Goal: Complete application form: Complete application form

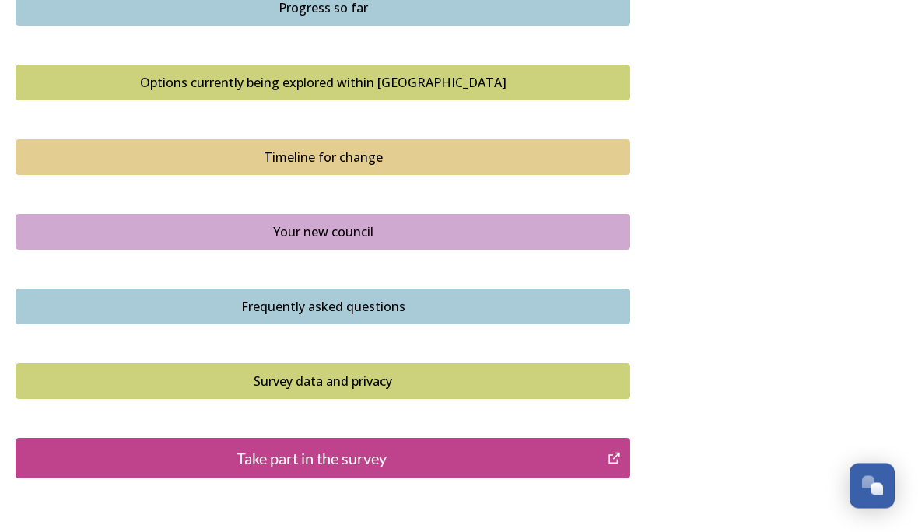
scroll to position [1074, 0]
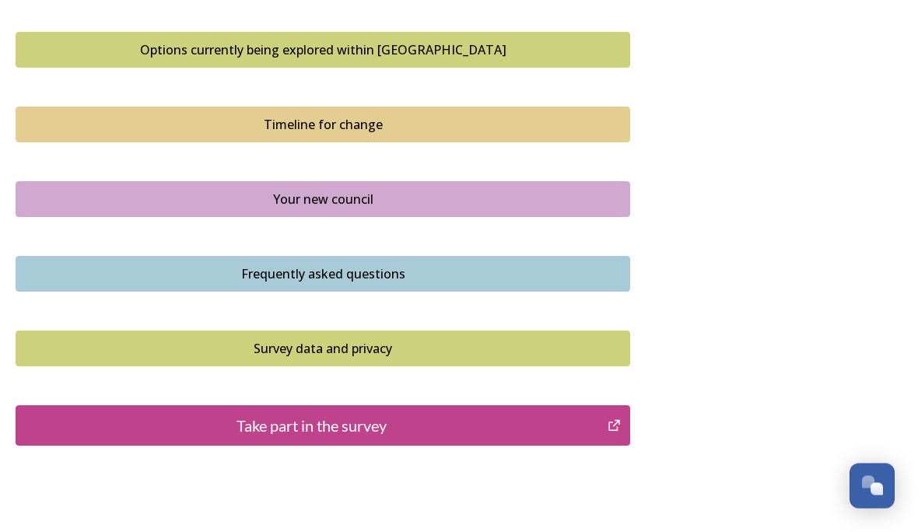
click at [448, 414] on div "Take part in the survey" at bounding box center [311, 425] width 575 height 23
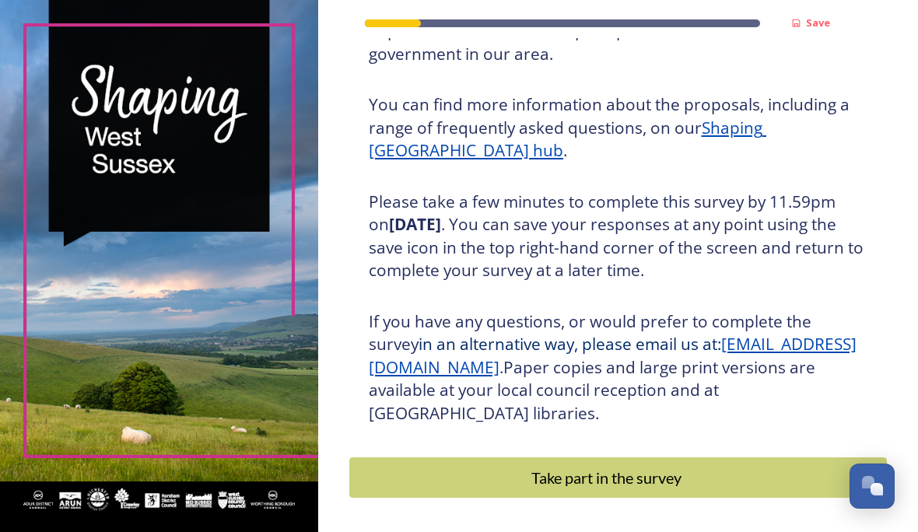
scroll to position [181, 0]
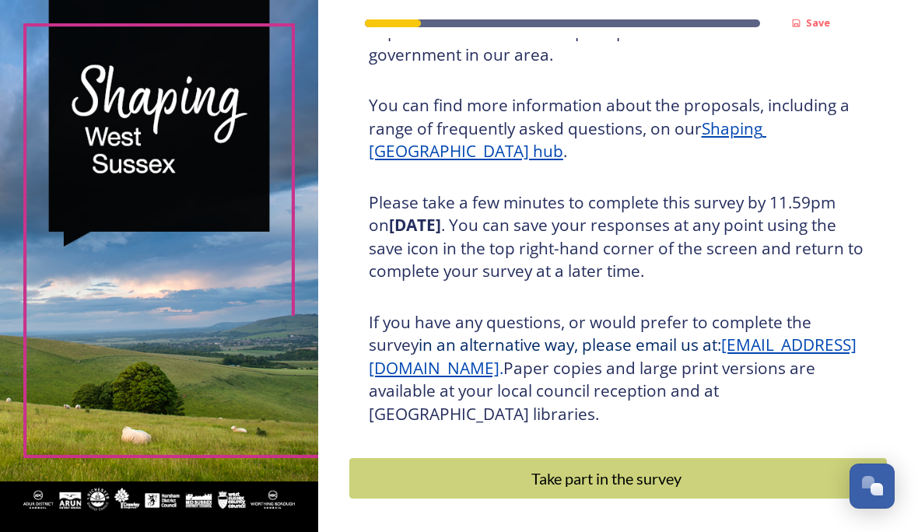
click at [669, 488] on div "Take part in the survey" at bounding box center [607, 478] width 498 height 23
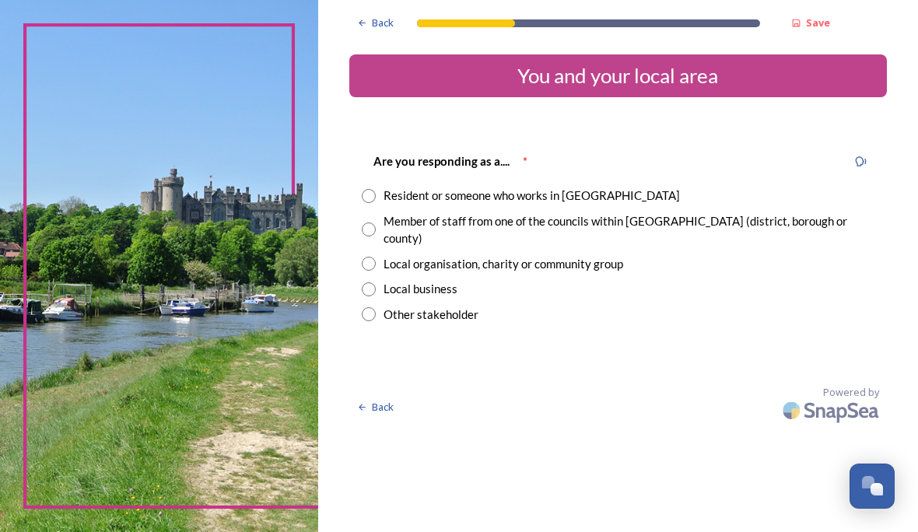
click at [376, 191] on input "radio" at bounding box center [369, 196] width 14 height 14
radio input "true"
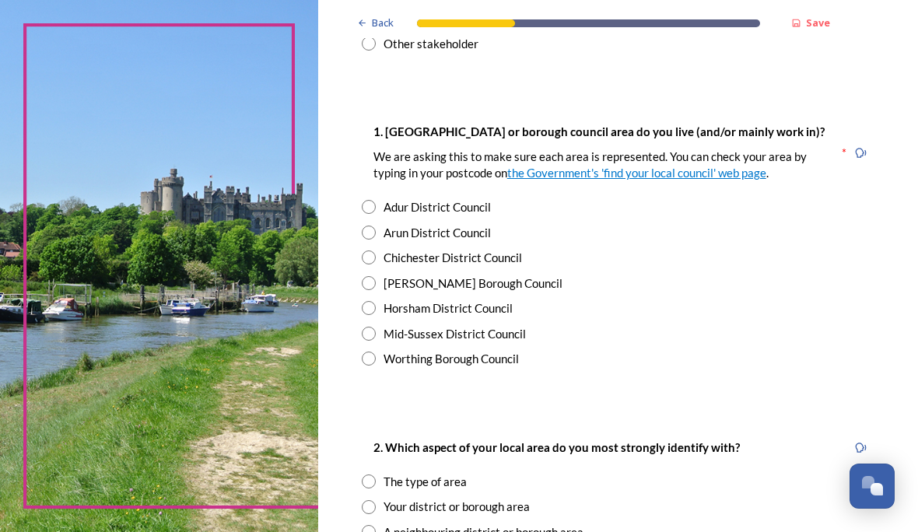
scroll to position [271, 0]
click at [376, 214] on input "radio" at bounding box center [369, 207] width 14 height 14
radio input "true"
click at [376, 365] on input "radio" at bounding box center [369, 358] width 14 height 14
radio input "true"
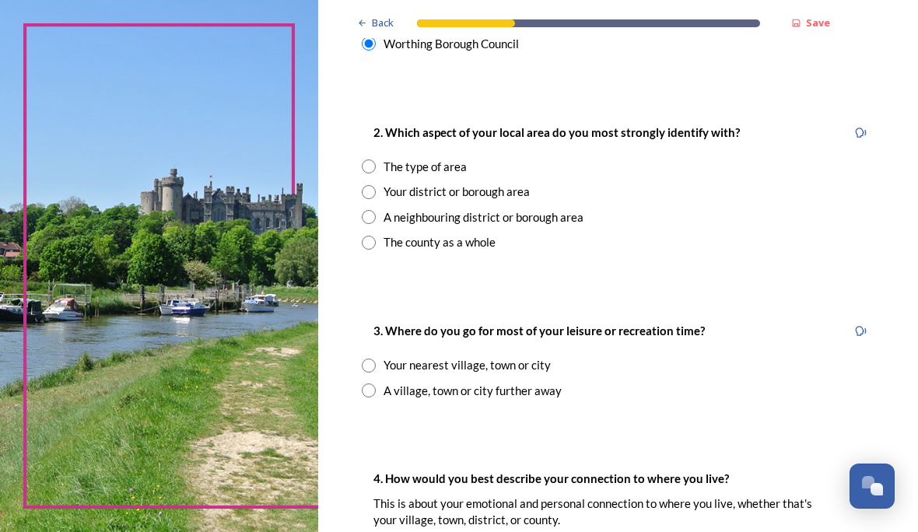
scroll to position [585, 0]
click at [376, 368] on input "radio" at bounding box center [369, 365] width 14 height 14
radio input "true"
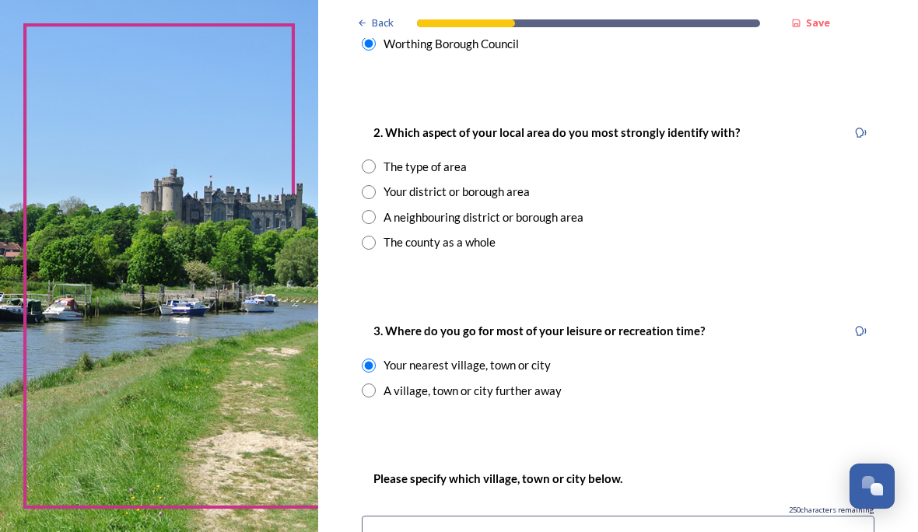
click at [376, 173] on input "radio" at bounding box center [369, 166] width 14 height 14
radio input "true"
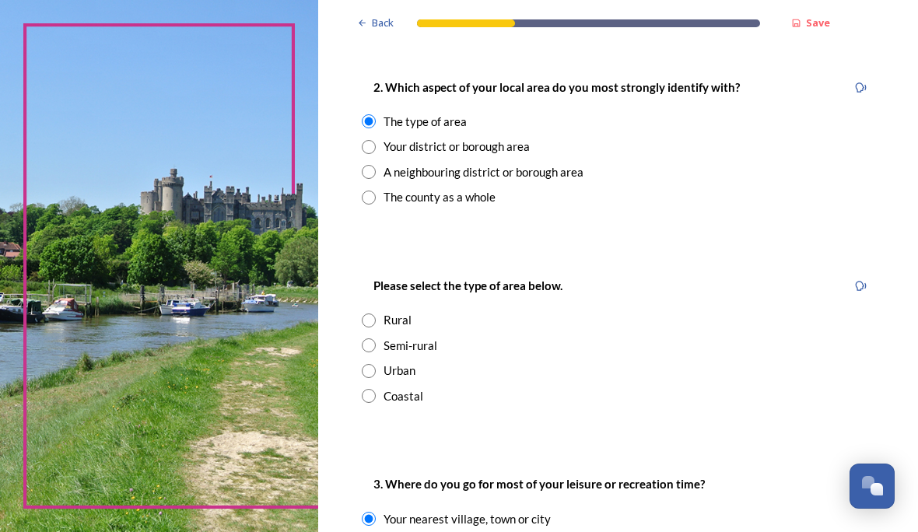
scroll to position [631, 0]
click at [376, 403] on input "radio" at bounding box center [369, 396] width 14 height 14
radio input "true"
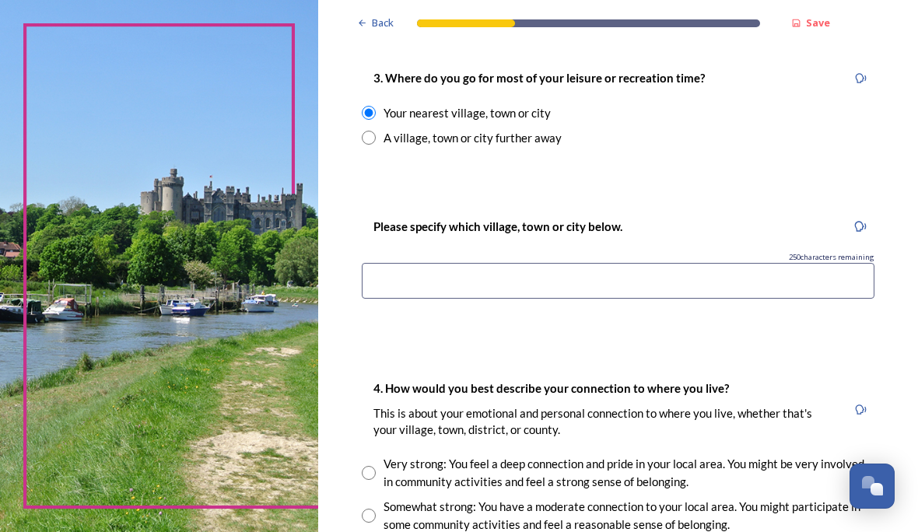
scroll to position [1075, 0]
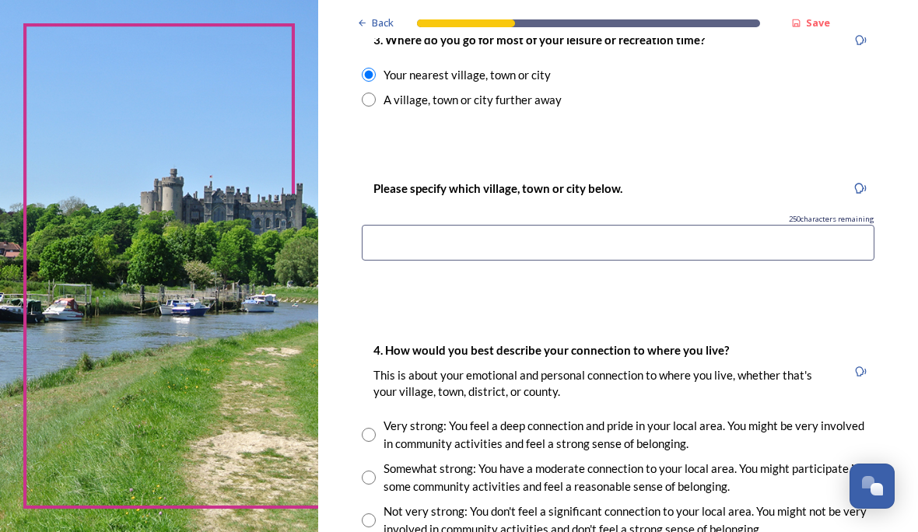
click at [435, 250] on input at bounding box center [618, 243] width 512 height 36
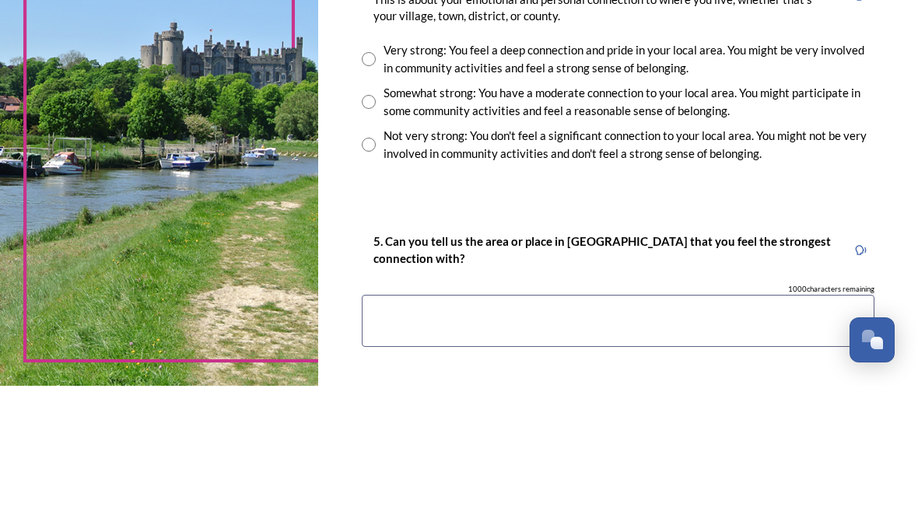
scroll to position [1304, 0]
type input "Angmering"
click at [414, 273] on div "Not very strong: You don't feel a significant connection to your local area. Yo…" at bounding box center [618, 290] width 512 height 35
radio input "true"
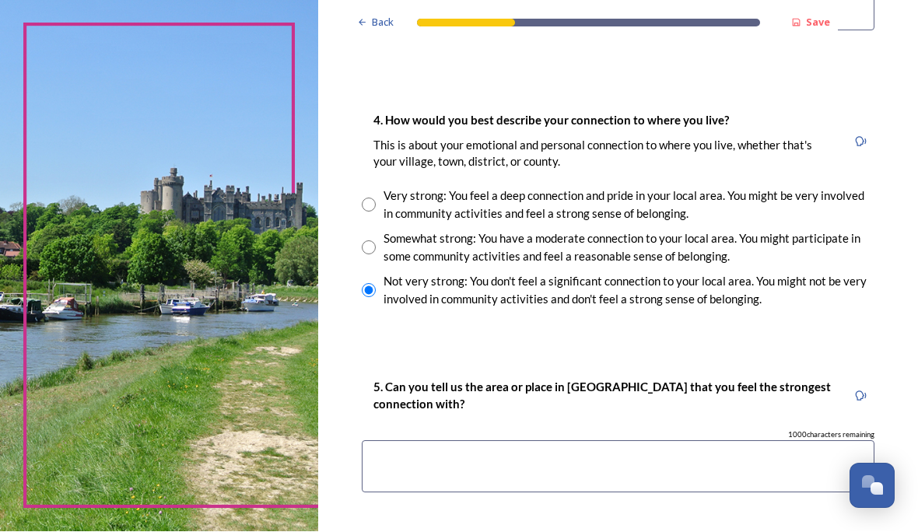
click at [435, 441] on textarea at bounding box center [618, 467] width 512 height 52
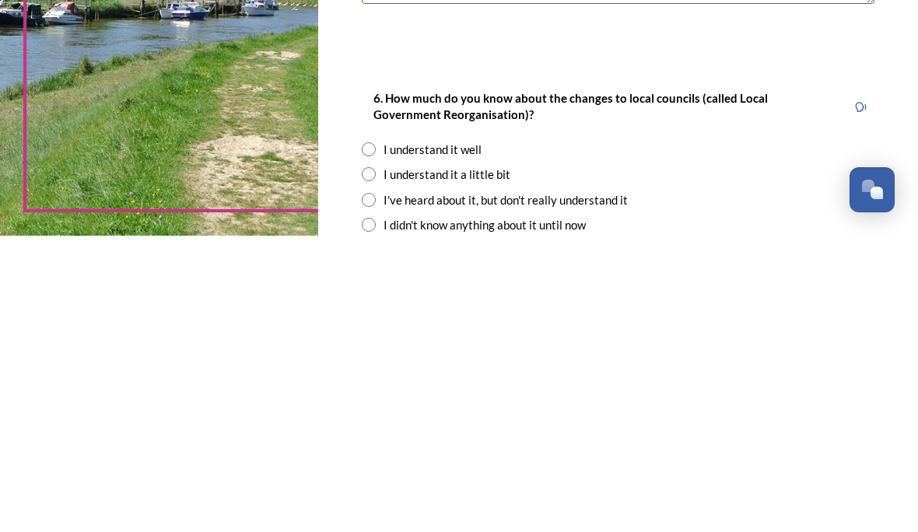
scroll to position [1498, 0]
type textarea "Angmering"
click at [376, 462] on input "radio" at bounding box center [369, 469] width 14 height 14
radio input "true"
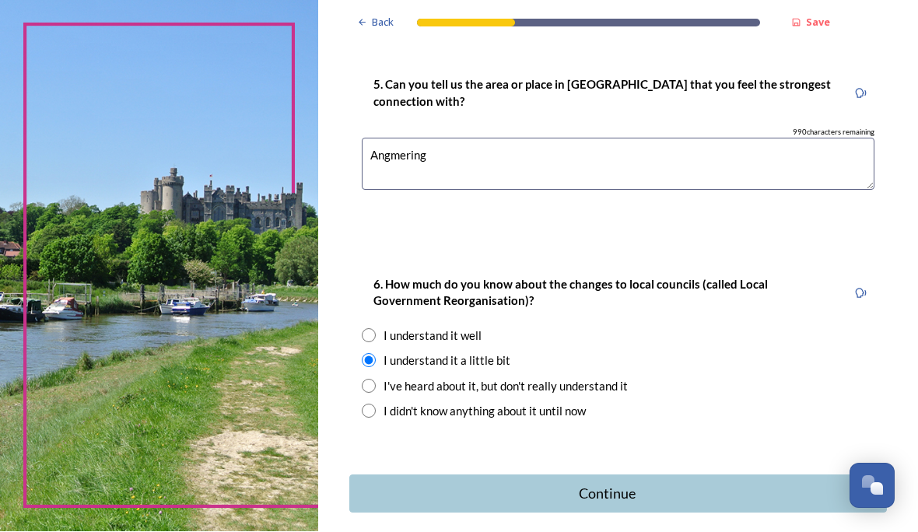
scroll to position [1606, 0]
click at [643, 484] on div "Continue" at bounding box center [607, 494] width 499 height 21
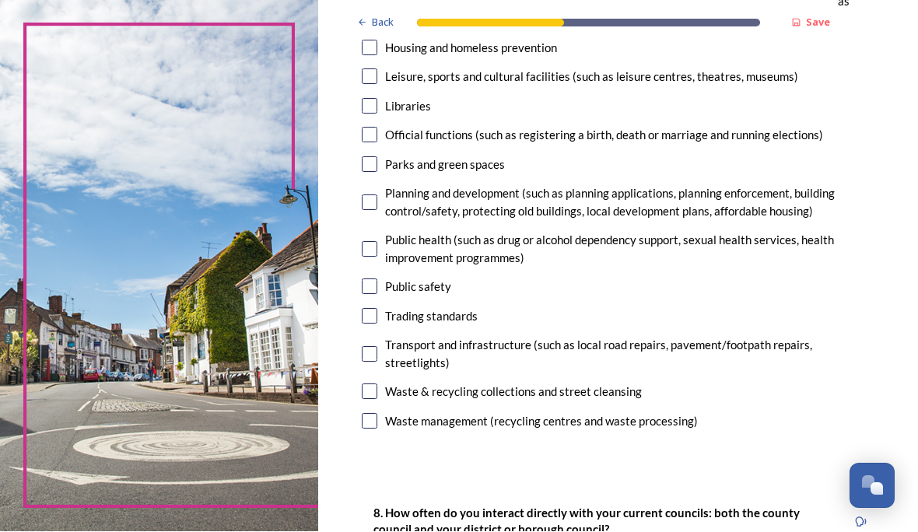
scroll to position [473, 0]
click at [377, 347] on input "checkbox" at bounding box center [370, 355] width 16 height 16
checkbox input "true"
click at [377, 384] on input "checkbox" at bounding box center [370, 392] width 16 height 16
checkbox input "true"
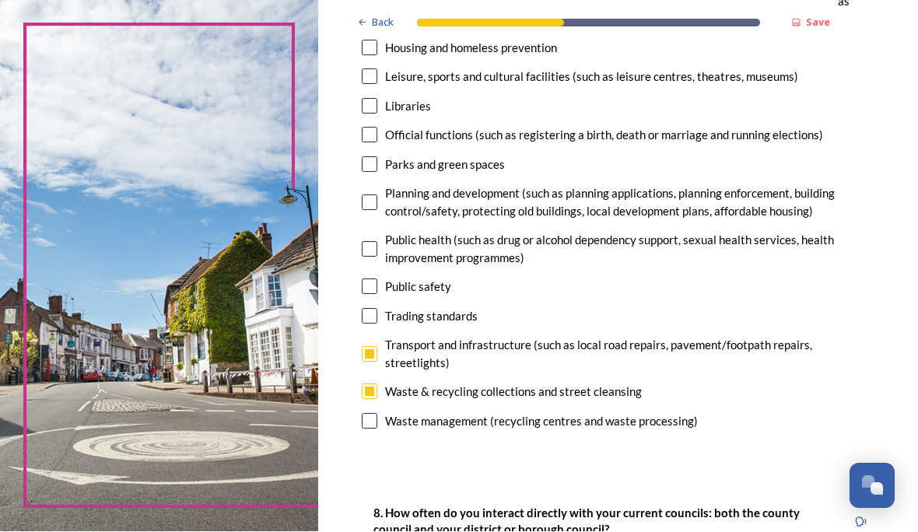
click at [377, 279] on input "checkbox" at bounding box center [370, 287] width 16 height 16
checkbox input "true"
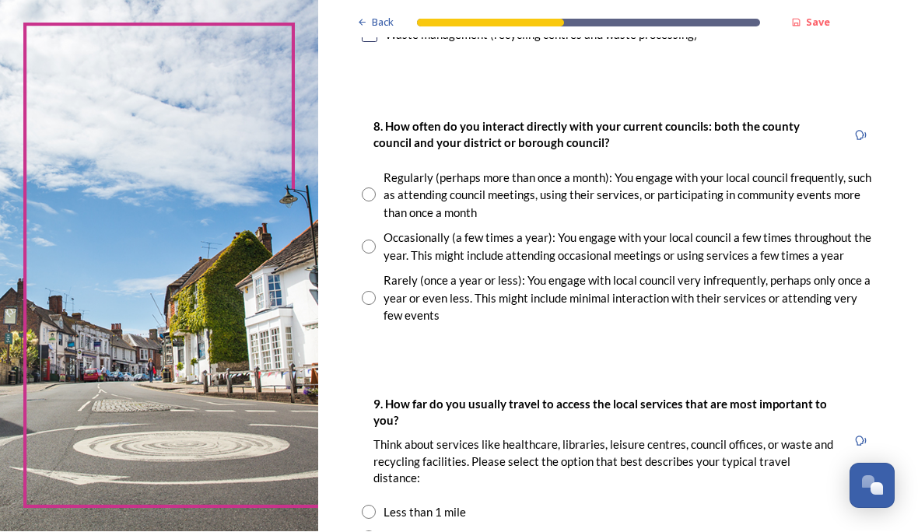
scroll to position [862, 0]
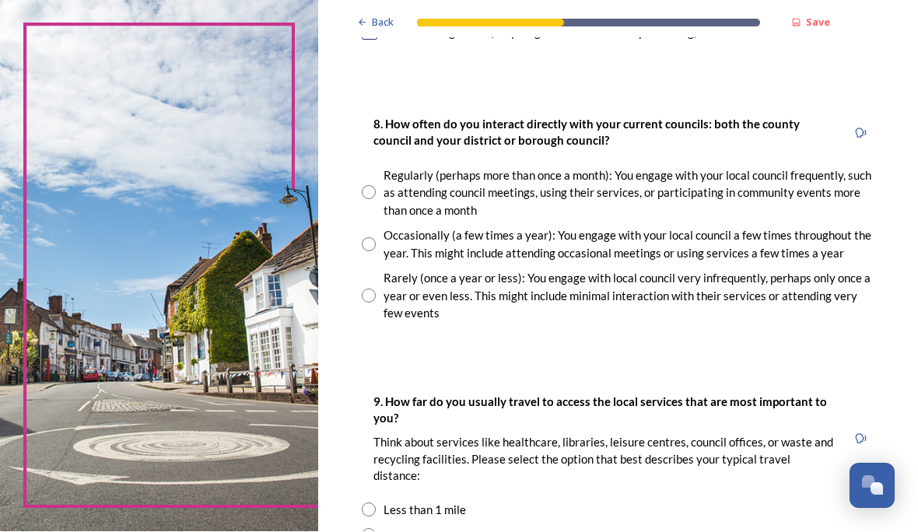
click at [376, 289] on input "radio" at bounding box center [369, 296] width 14 height 14
radio input "true"
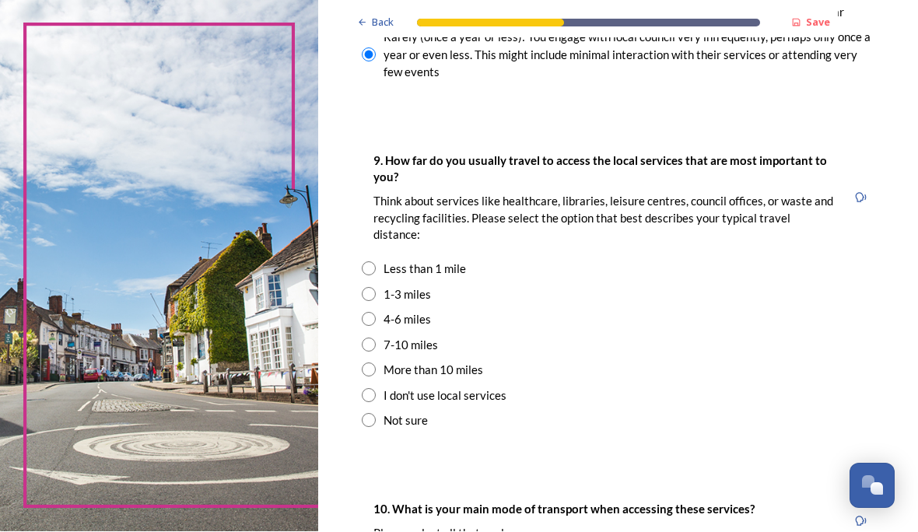
scroll to position [1103, 0]
click at [376, 389] on input "radio" at bounding box center [369, 396] width 14 height 14
radio input "true"
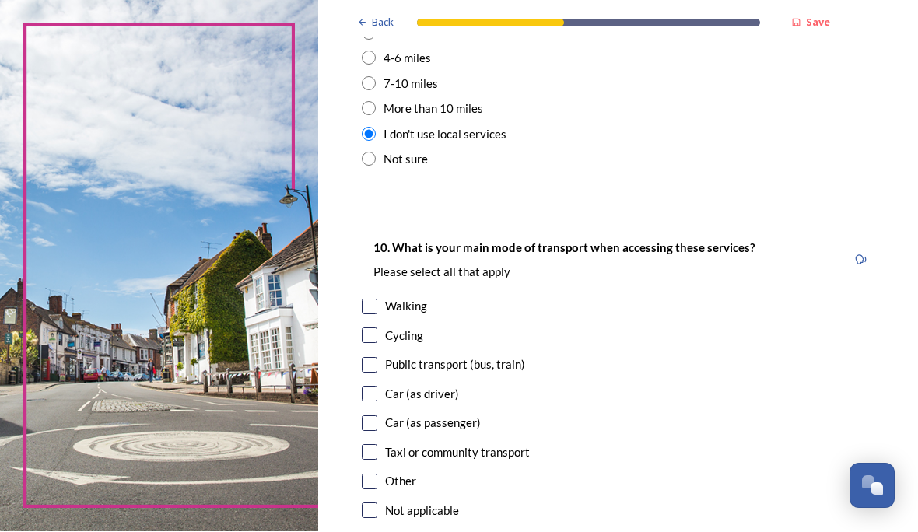
scroll to position [1365, 0]
click at [377, 298] on input "checkbox" at bounding box center [370, 306] width 16 height 16
checkbox input "true"
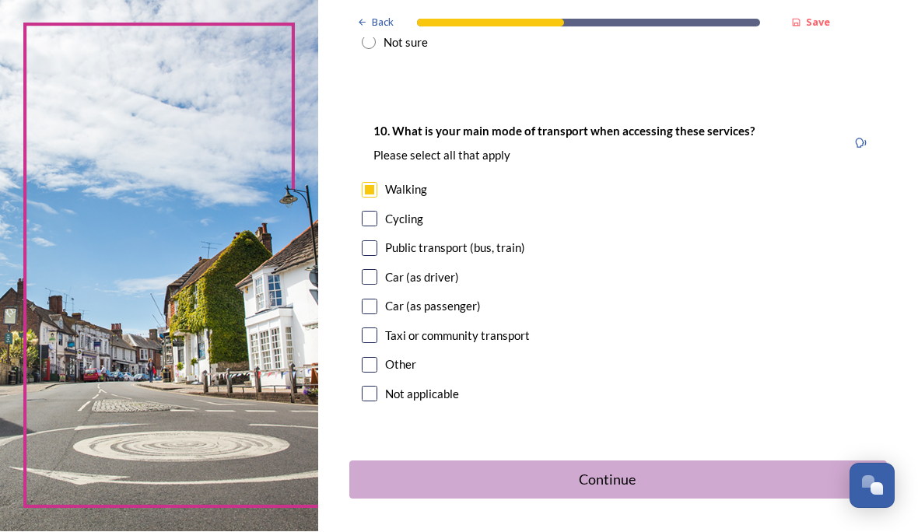
scroll to position [1480, 0]
click at [683, 470] on div "Continue" at bounding box center [607, 480] width 499 height 21
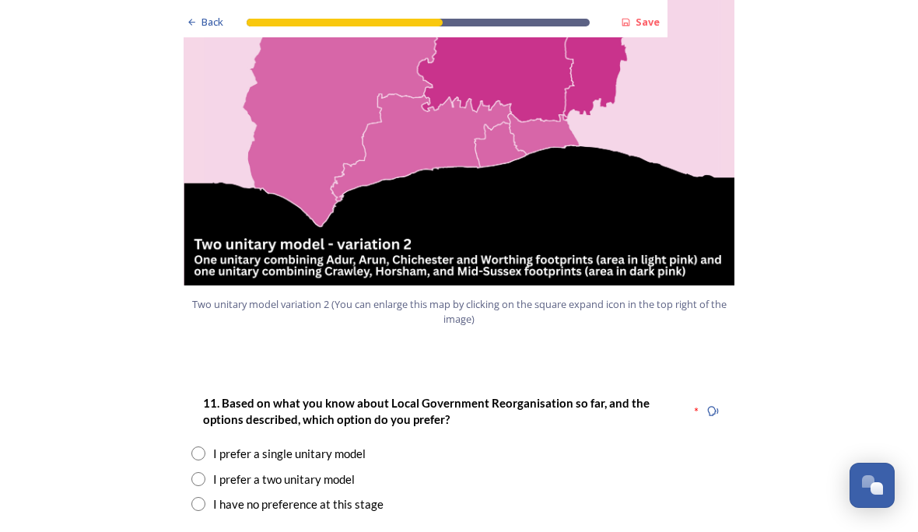
scroll to position [1783, 0]
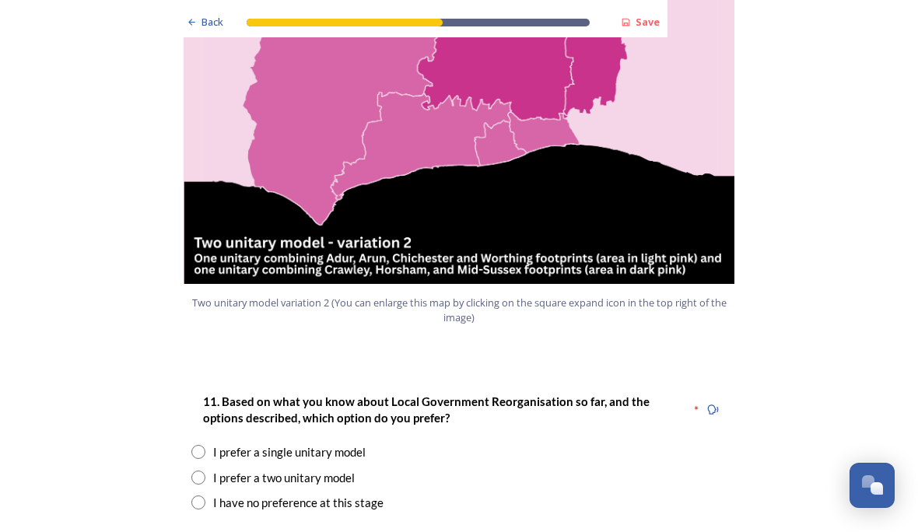
click at [196, 471] on input "radio" at bounding box center [198, 478] width 14 height 14
radio input "true"
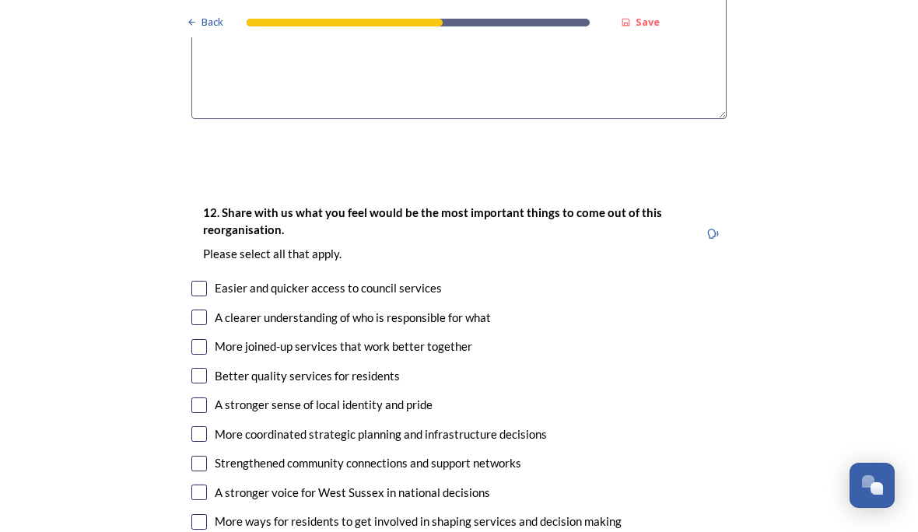
scroll to position [2741, 0]
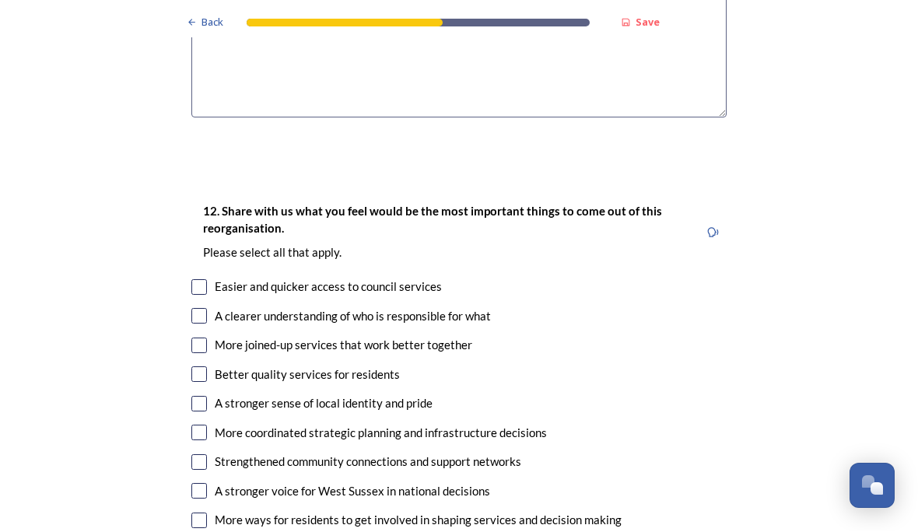
click at [201, 309] on input "checkbox" at bounding box center [199, 317] width 16 height 16
checkbox input "true"
click at [196, 367] on input "checkbox" at bounding box center [199, 375] width 16 height 16
checkbox input "true"
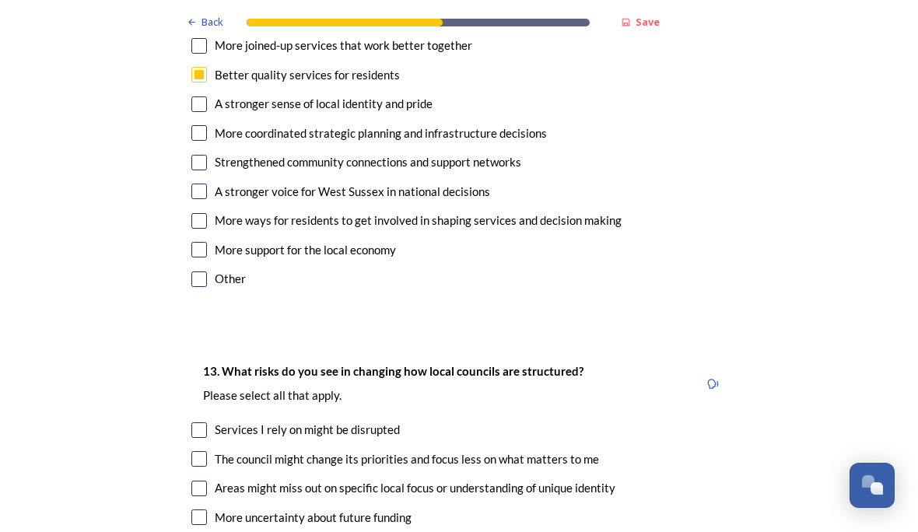
scroll to position [3040, 0]
click at [197, 452] on input "checkbox" at bounding box center [199, 460] width 16 height 16
checkbox input "true"
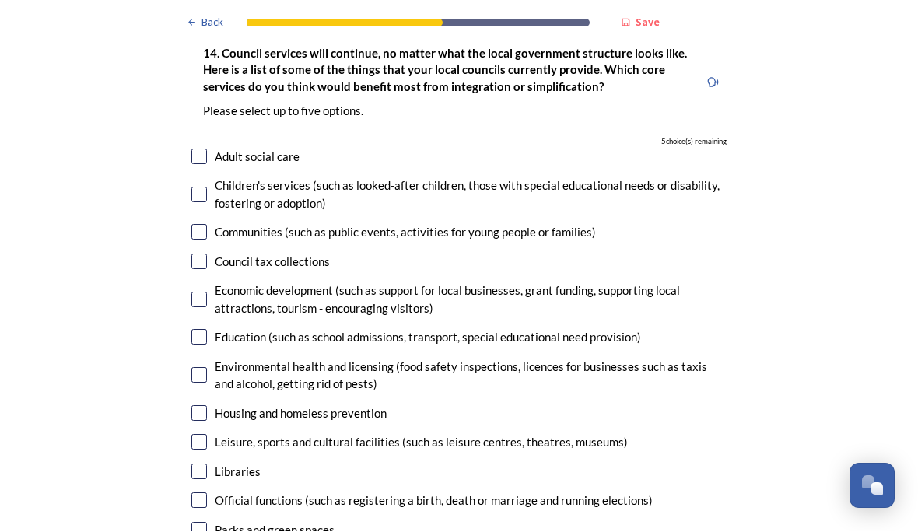
scroll to position [3742, 0]
click at [201, 369] on input "checkbox" at bounding box center [199, 377] width 16 height 16
checkbox input "true"
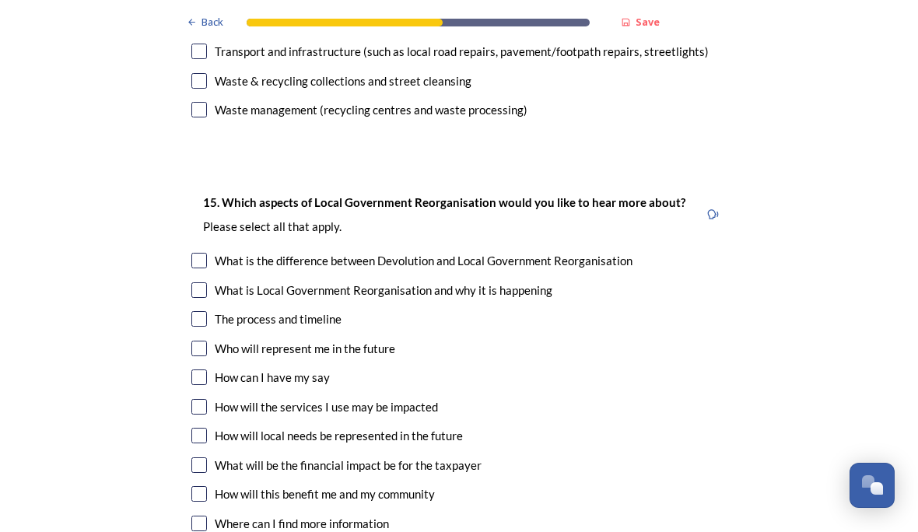
scroll to position [4403, 0]
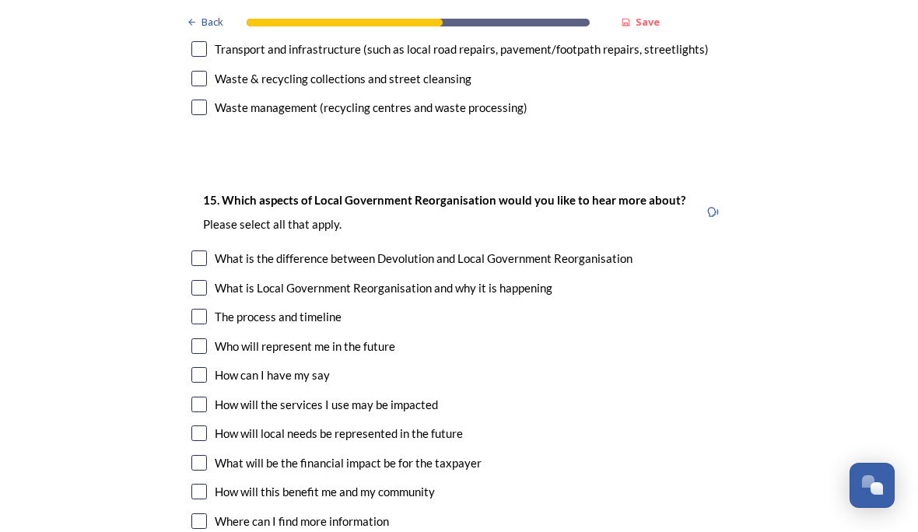
click at [201, 281] on input "checkbox" at bounding box center [199, 289] width 16 height 16
checkbox input "true"
click at [203, 456] on input "checkbox" at bounding box center [199, 464] width 16 height 16
checkbox input "true"
click at [197, 484] on input "checkbox" at bounding box center [199, 492] width 16 height 16
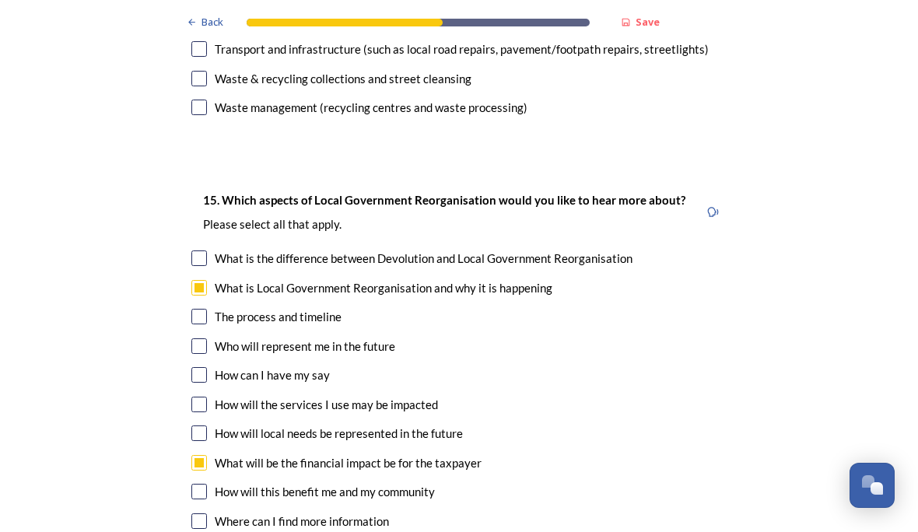
checkbox input "true"
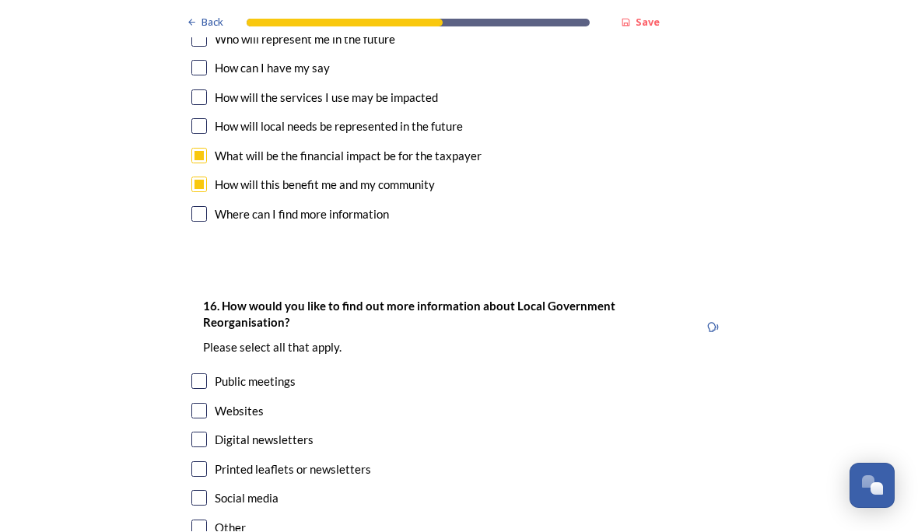
scroll to position [4709, 0]
click at [202, 492] on input "checkbox" at bounding box center [199, 500] width 16 height 16
checkbox input "true"
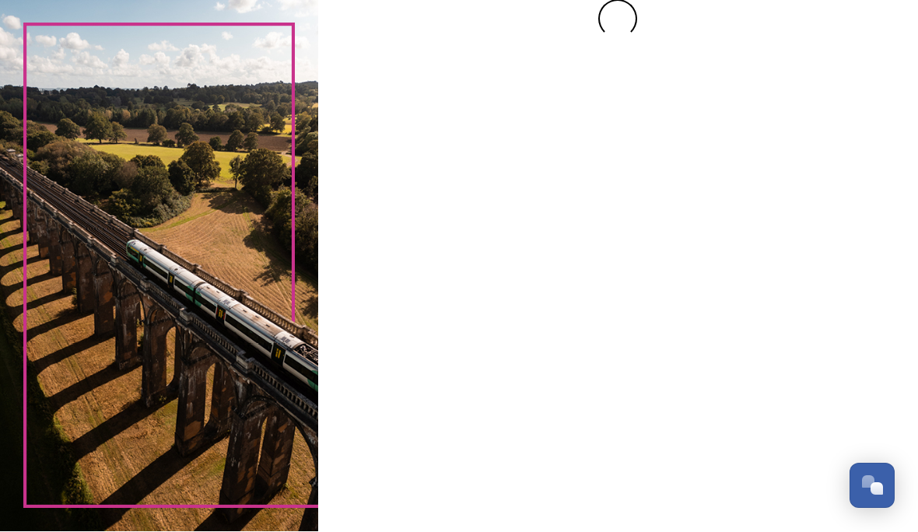
scroll to position [0, 0]
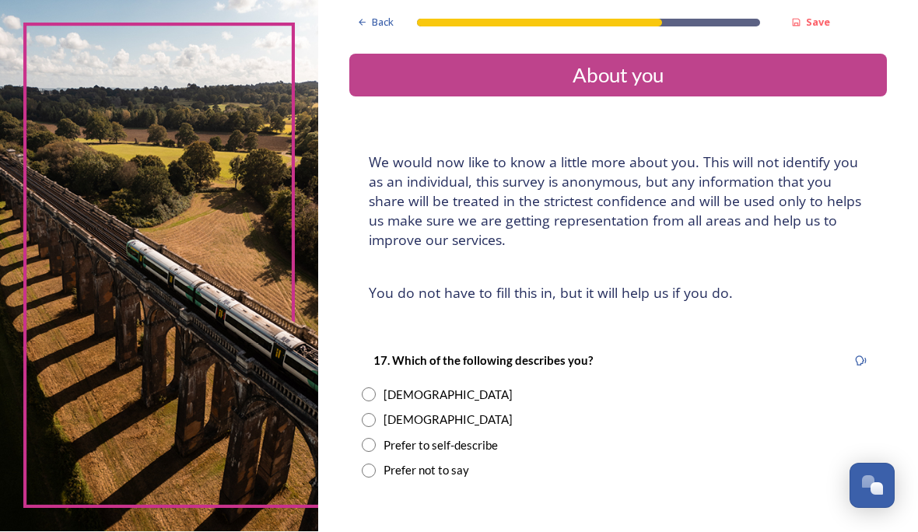
click at [376, 388] on input "radio" at bounding box center [369, 395] width 14 height 14
radio input "true"
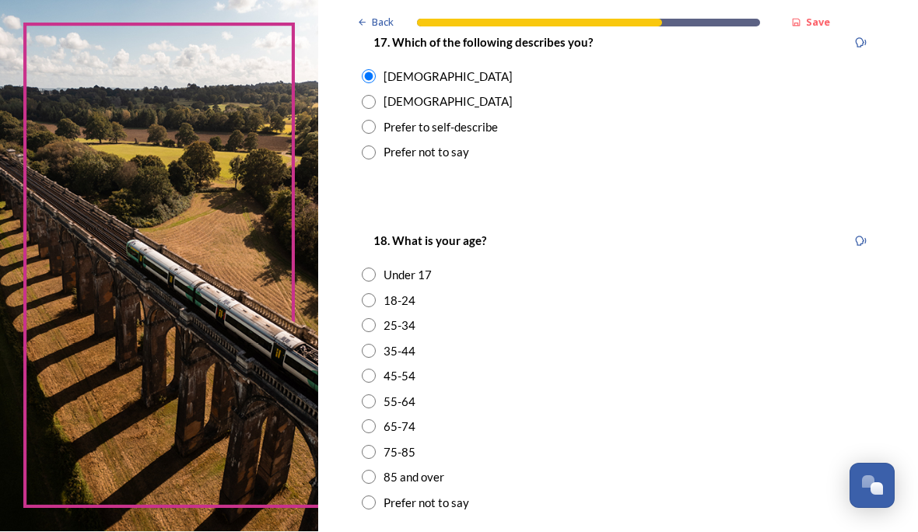
scroll to position [320, 0]
click at [376, 393] on input "radio" at bounding box center [369, 400] width 14 height 14
radio input "true"
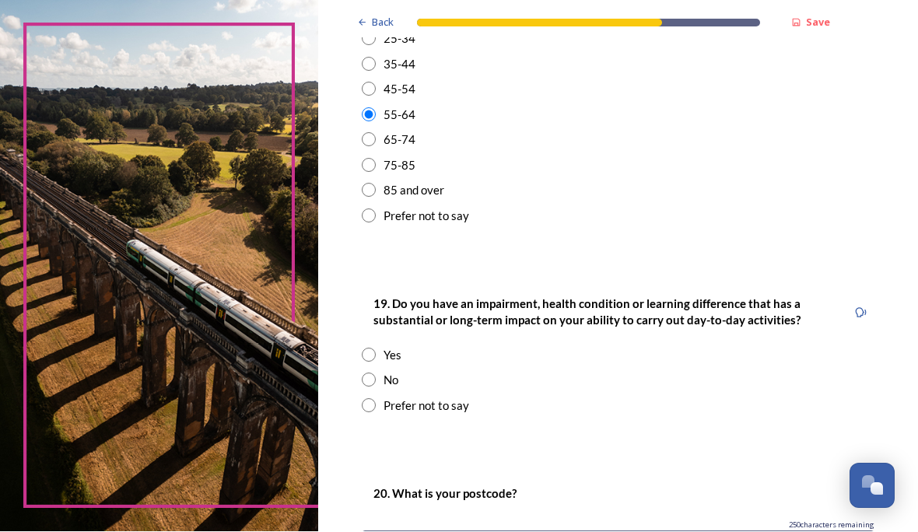
scroll to position [605, 0]
click at [376, 399] on input "radio" at bounding box center [369, 406] width 14 height 14
radio input "true"
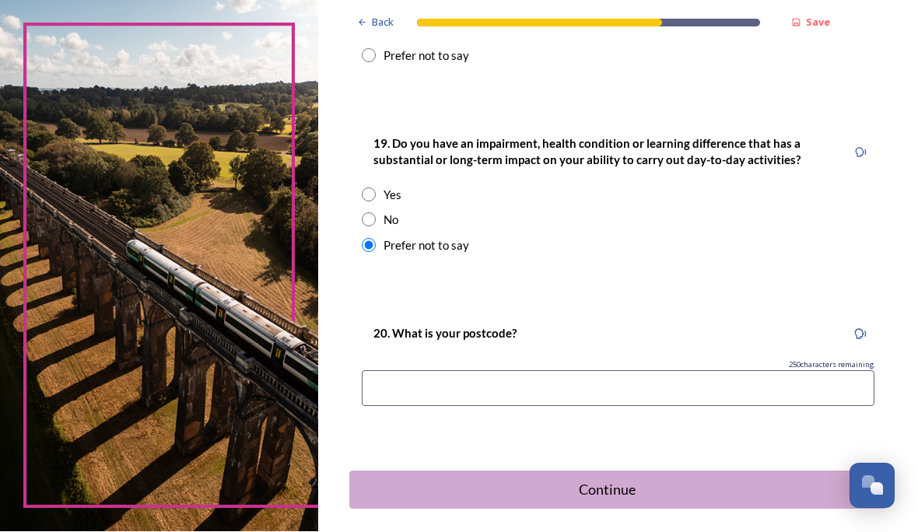
scroll to position [764, 0]
click at [450, 372] on input at bounding box center [618, 390] width 512 height 36
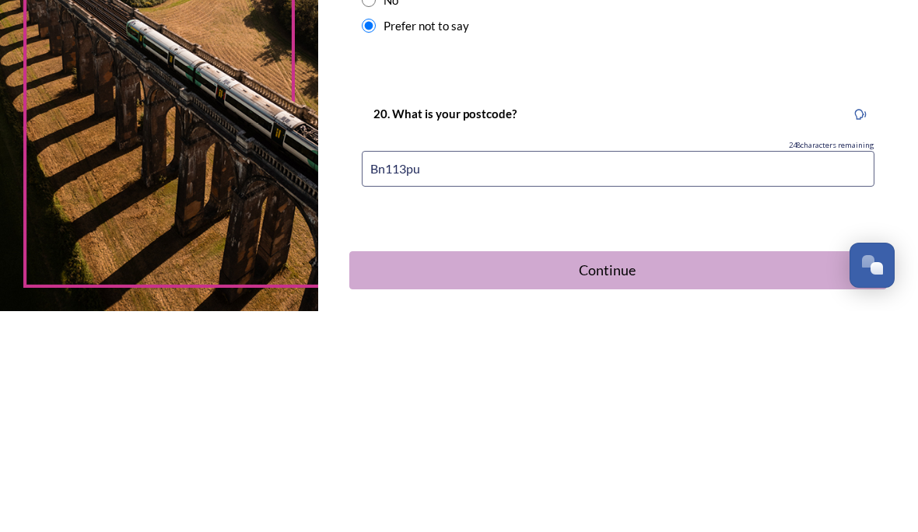
type input "Bn113pu"
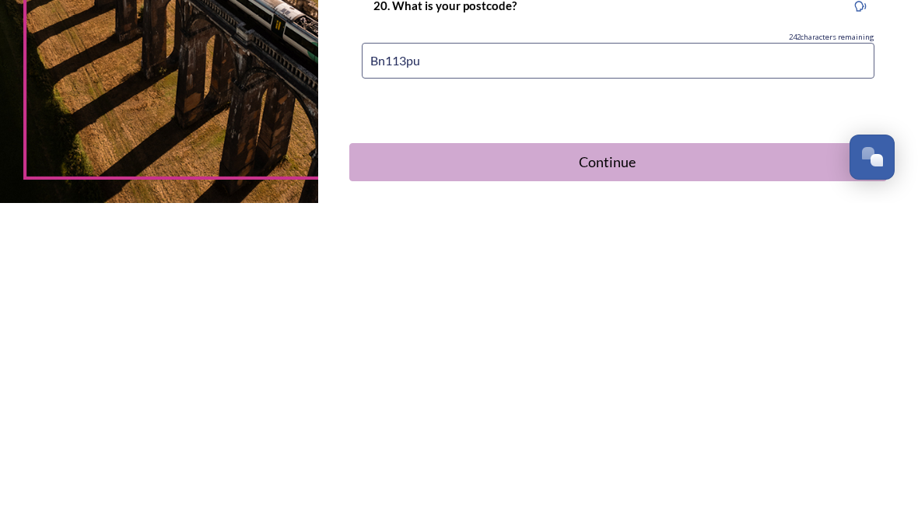
click at [622, 481] on div "Continue" at bounding box center [607, 491] width 499 height 21
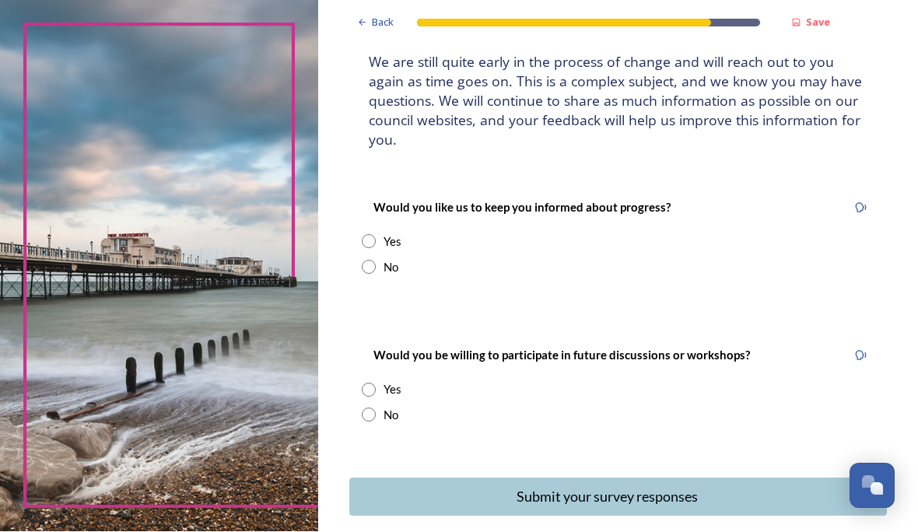
scroll to position [99, 0]
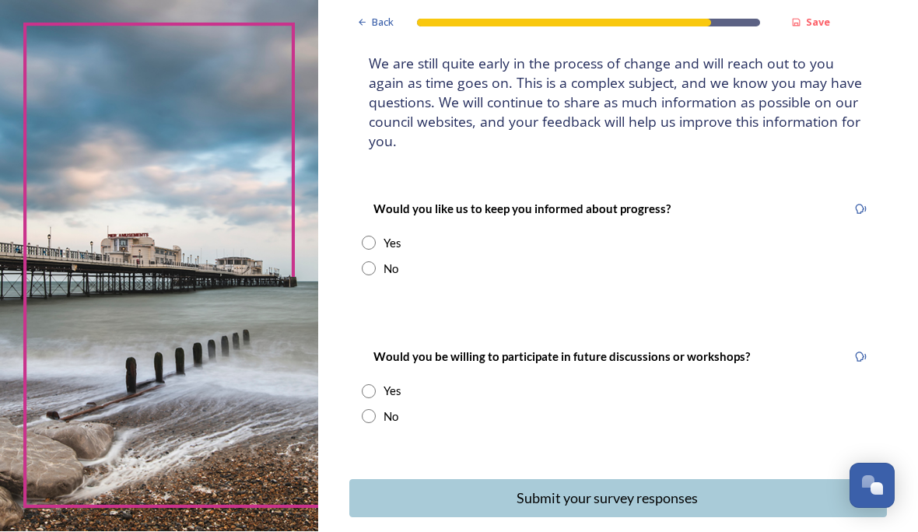
click at [376, 236] on input "radio" at bounding box center [369, 243] width 14 height 14
radio input "true"
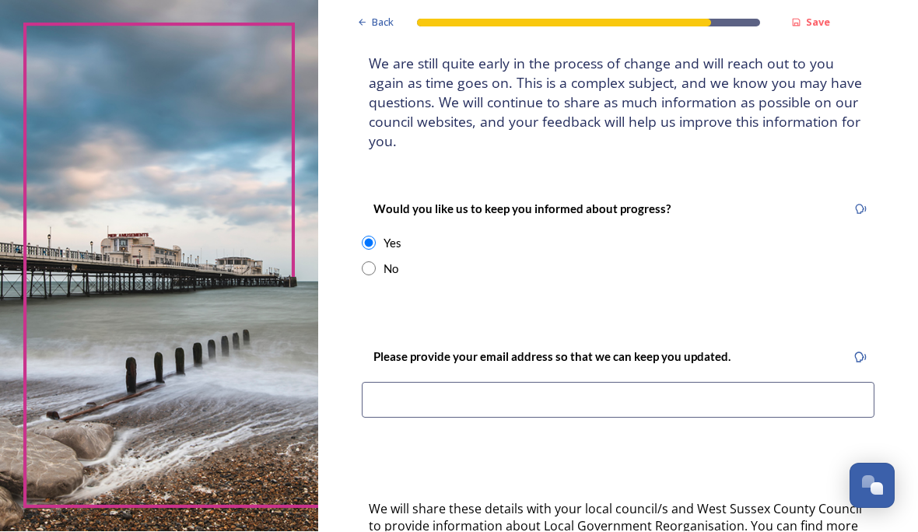
click at [411, 202] on div "Would you like us to keep you informed about progress? Yes No" at bounding box center [617, 238] width 537 height 109
click at [376, 262] on input "radio" at bounding box center [369, 269] width 14 height 14
radio input "true"
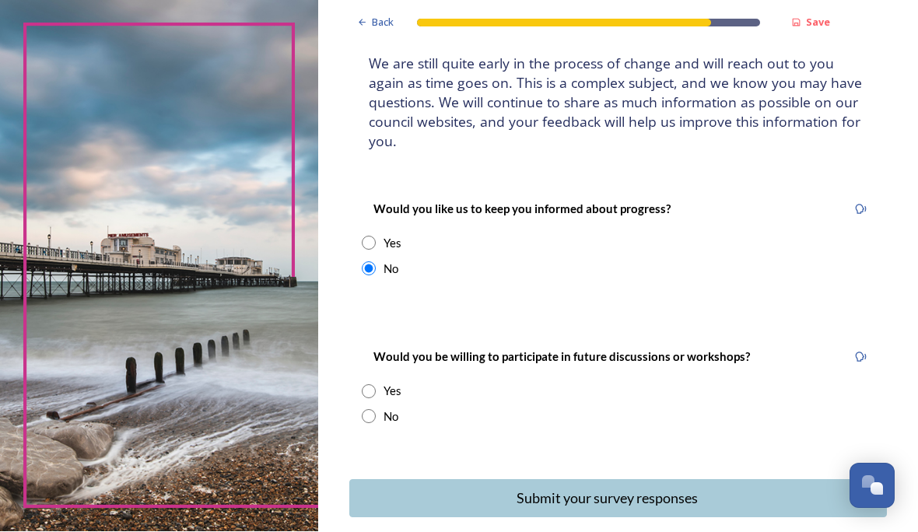
click at [376, 410] on input "radio" at bounding box center [369, 417] width 14 height 14
radio input "true"
click at [593, 488] on div "Submit your survey responses" at bounding box center [607, 498] width 499 height 21
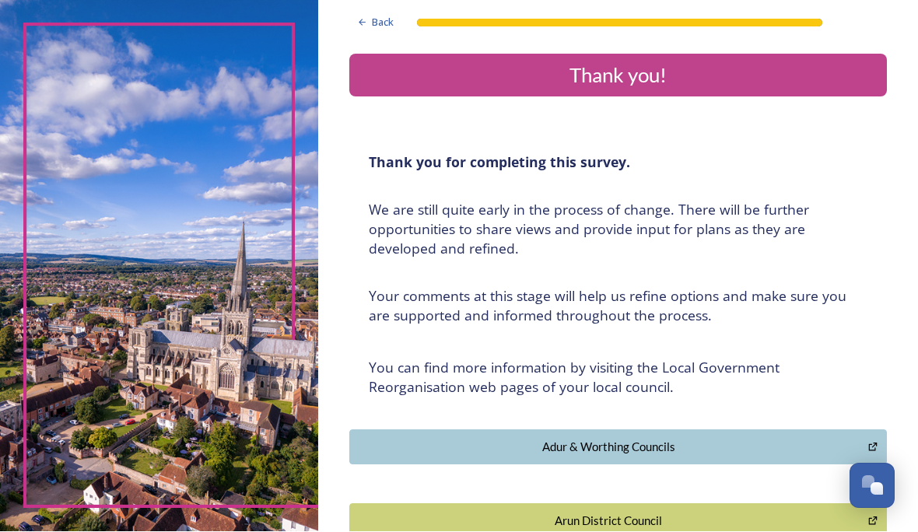
scroll to position [0, 0]
